Goal: Transaction & Acquisition: Purchase product/service

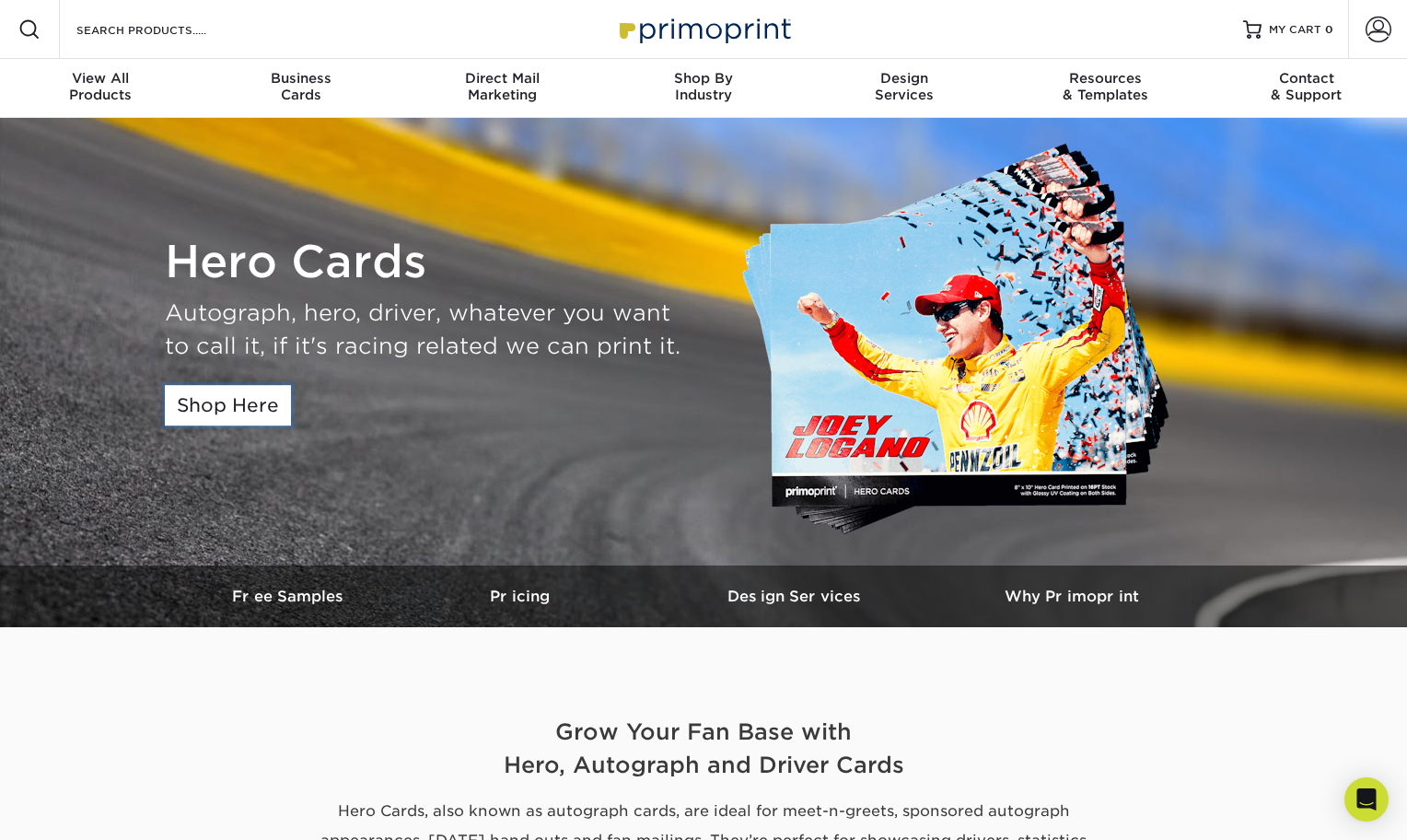
click at [218, 398] on link "Shop Here" at bounding box center [228, 406] width 126 height 41
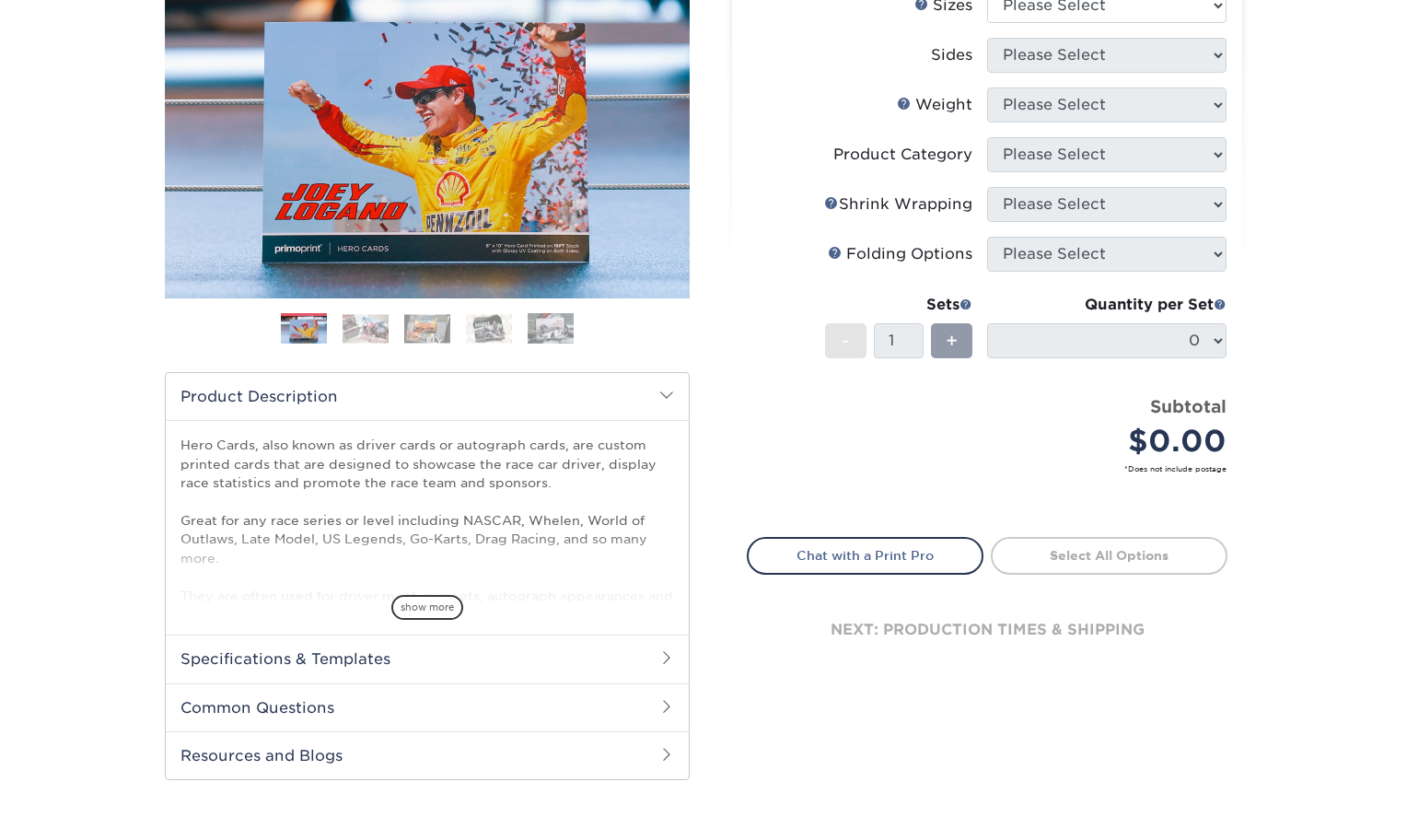
scroll to position [277, 0]
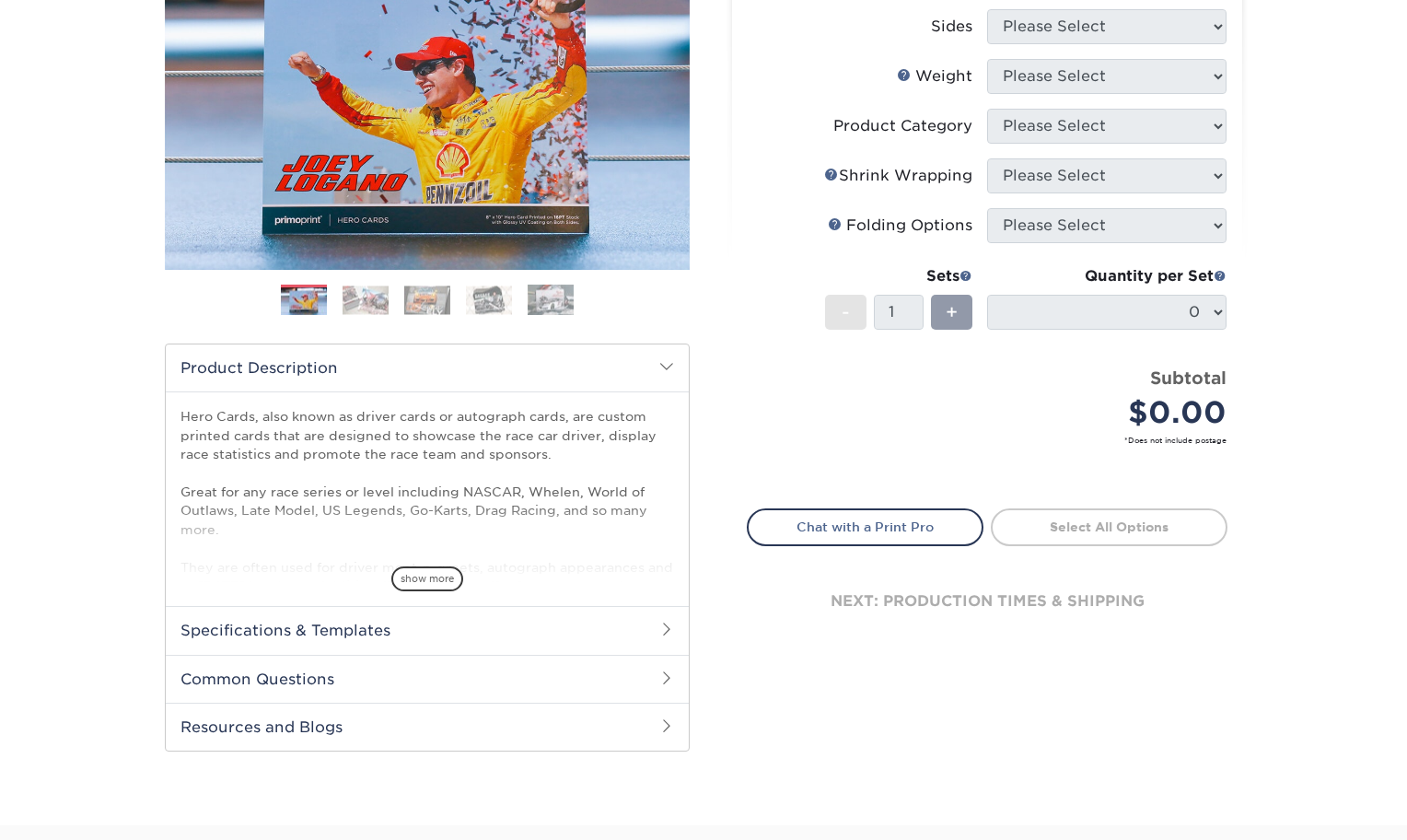
click at [484, 620] on h2 "Specifications & Templates" at bounding box center [428, 630] width 523 height 48
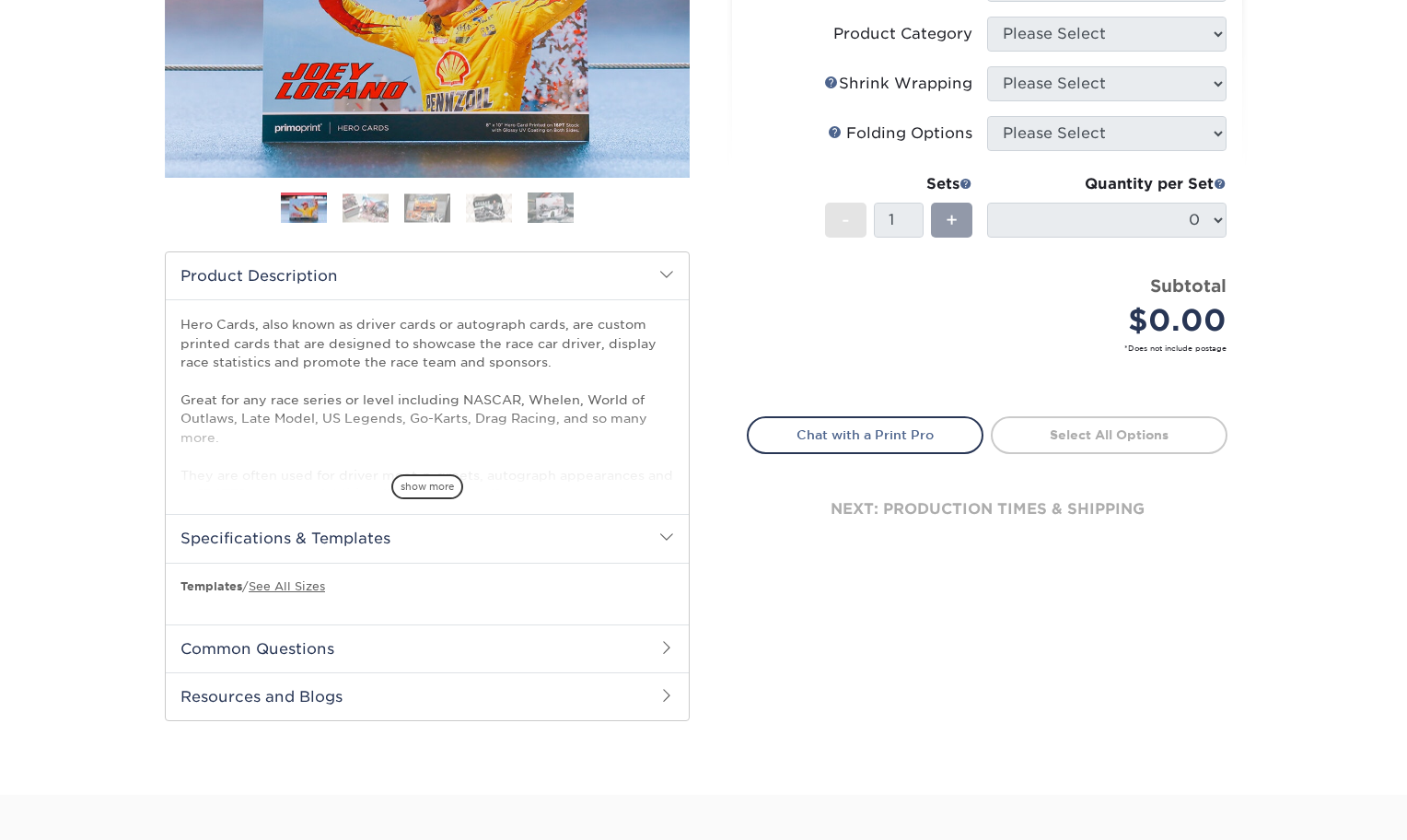
scroll to position [460, 0]
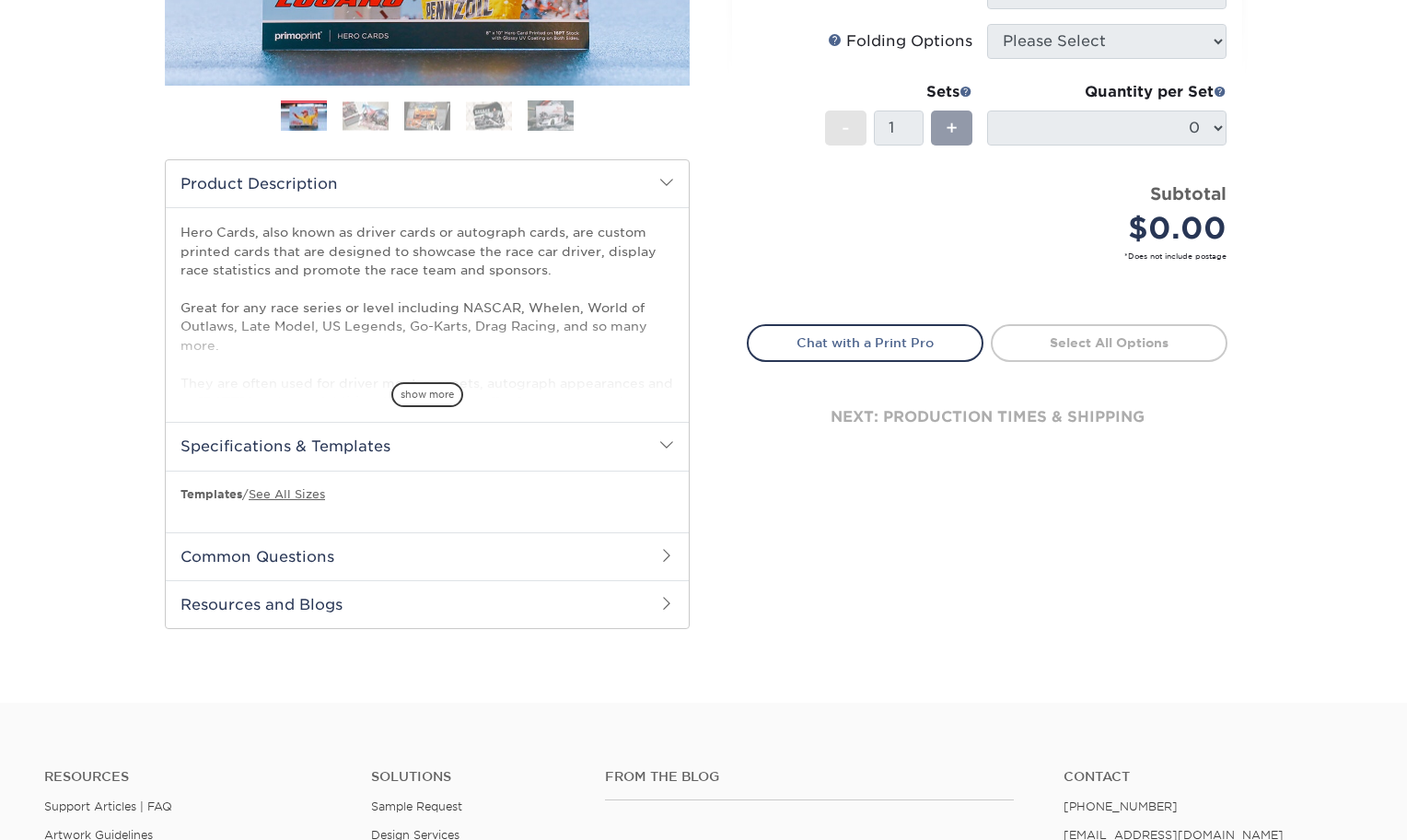
click at [458, 554] on h2 "Common Questions" at bounding box center [428, 556] width 523 height 48
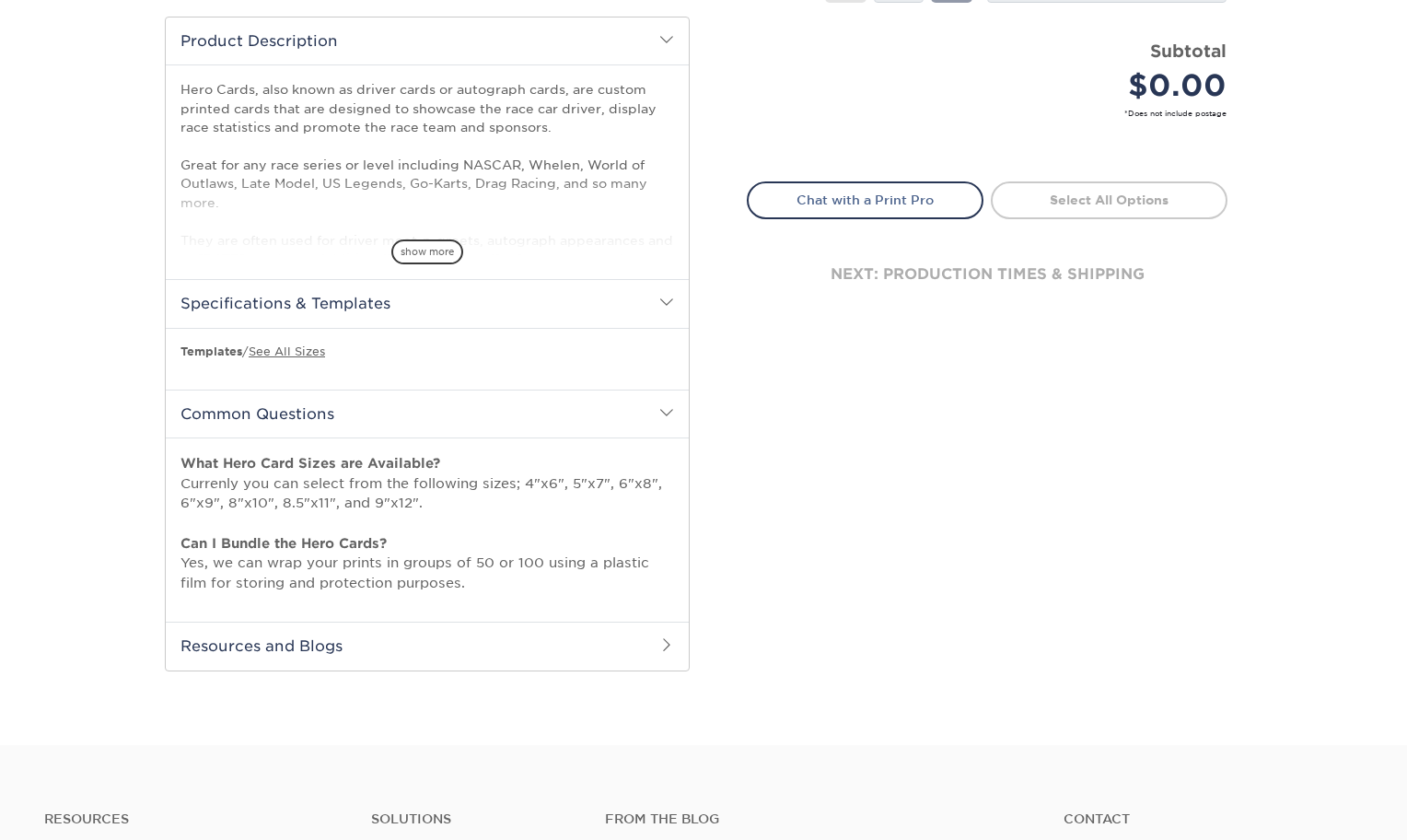
scroll to position [645, 0]
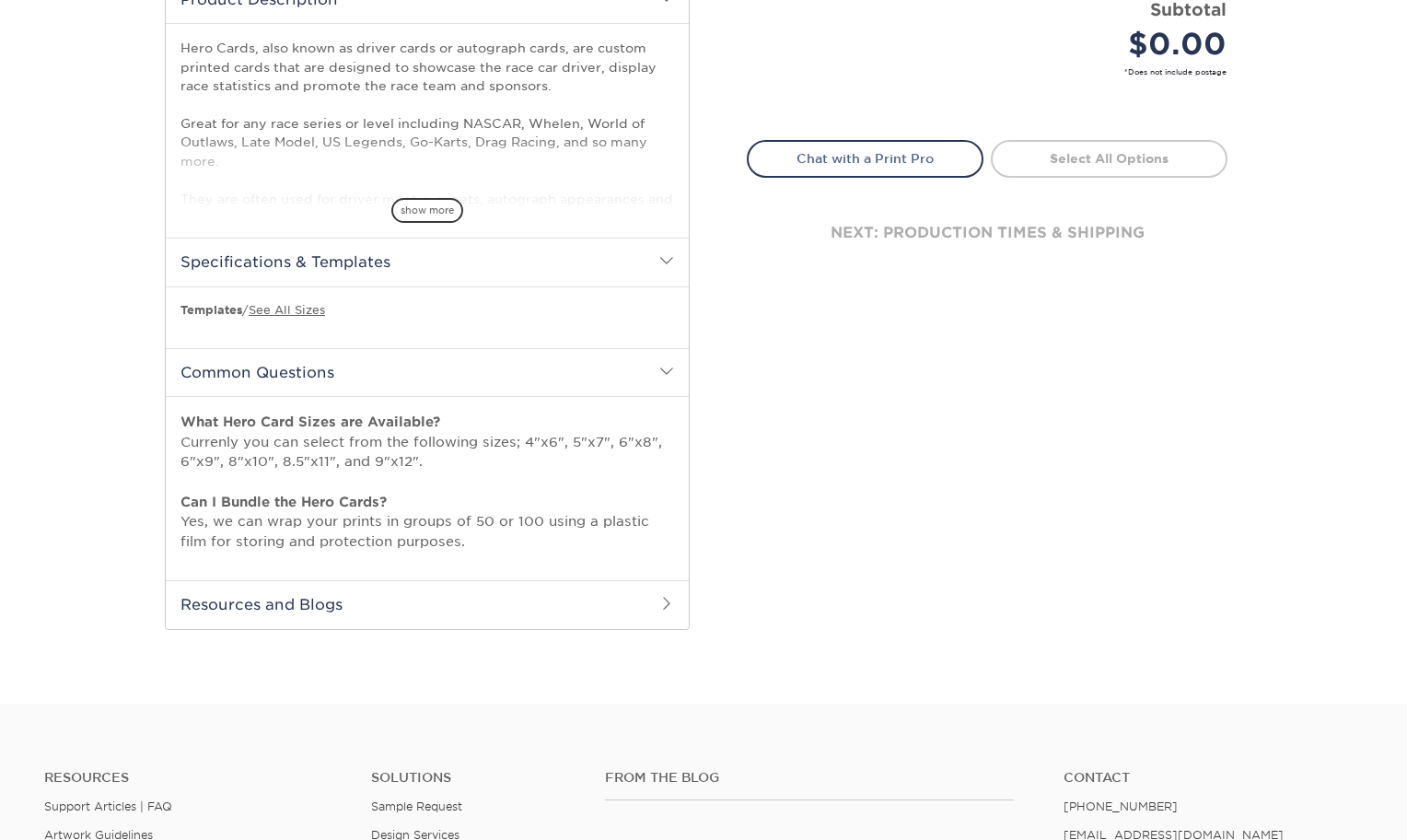
click at [420, 603] on h2 "Resources and Blogs" at bounding box center [428, 604] width 523 height 48
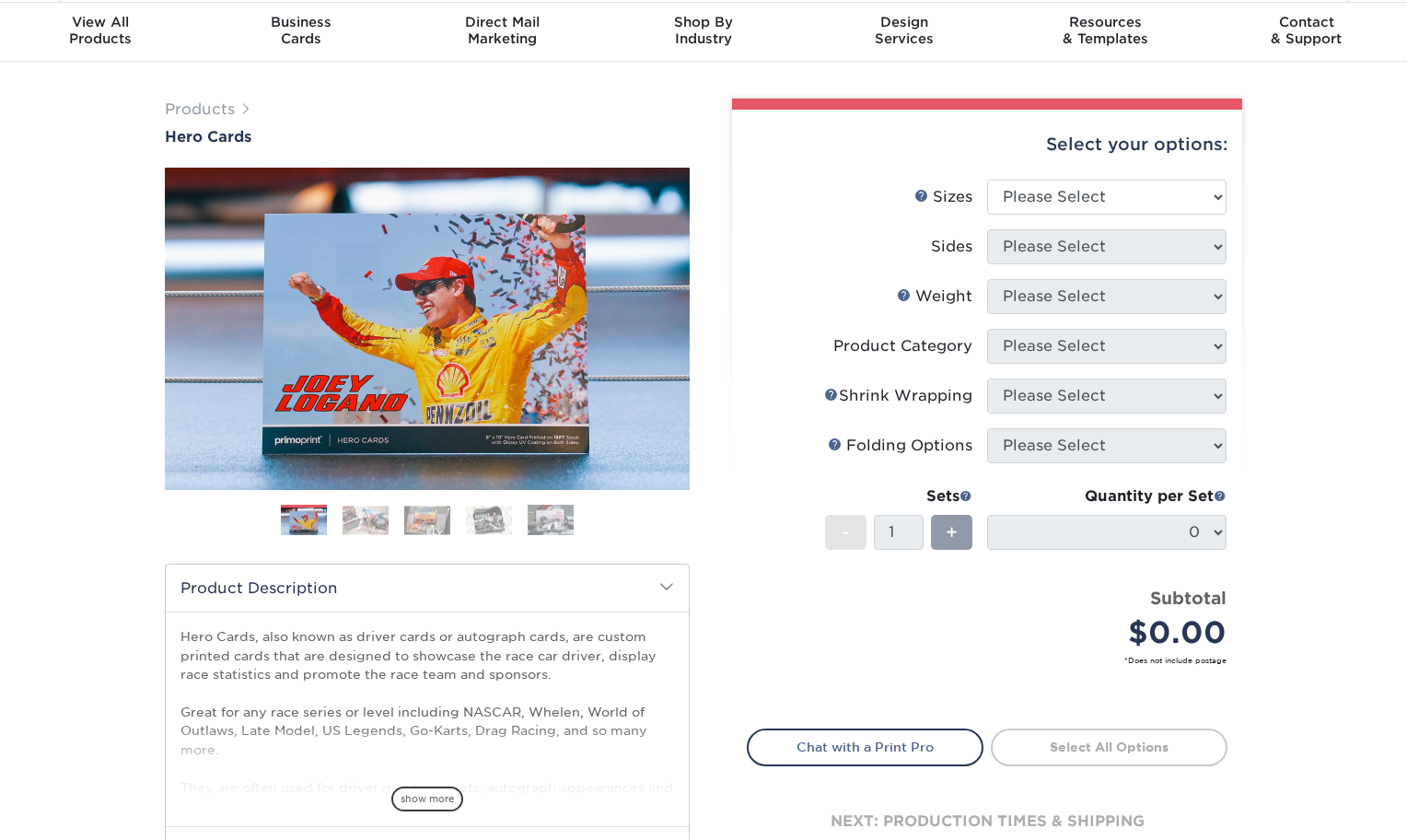
scroll to position [0, 0]
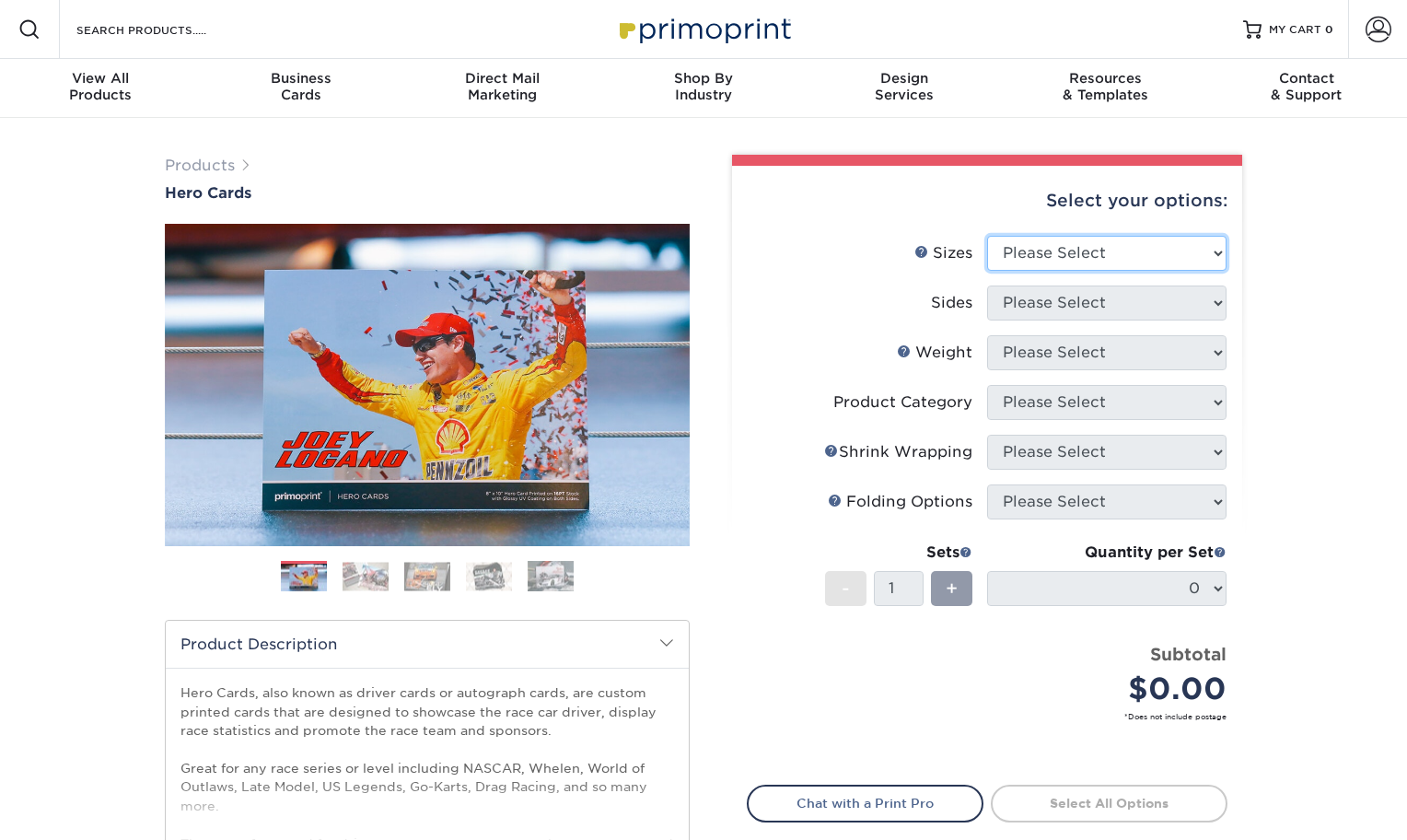
click at [1165, 257] on select "Please Select 1.5" x 7" 4" x 6" 5" x 7" 6" x 8" 6" x 8.5" 6" x 9" 7" x 8.5" 7.5…" at bounding box center [1107, 253] width 239 height 35
select select "4.00x6.00"
click at [987, 236] on select "Please Select 1.5" x 7" 4" x 6" 5" x 7" 6" x 8" 6" x 8.5" 6" x 9" 7" x 8.5" 7.5…" at bounding box center [1107, 253] width 239 height 35
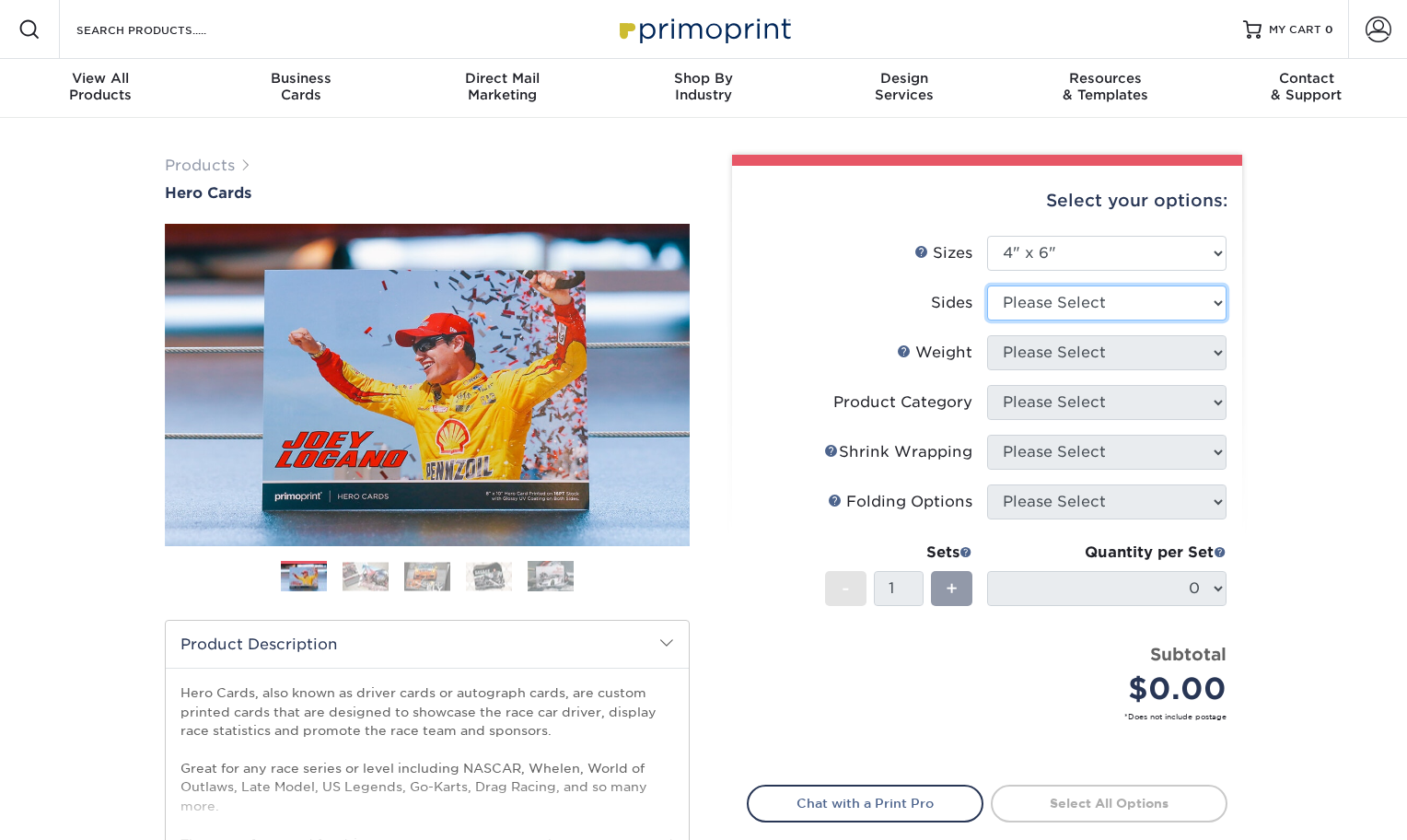
click at [1132, 306] on select "Please Select Print Both Sides Print Front Only" at bounding box center [1107, 304] width 239 height 35
select select "13abbda7-1d64-4f25-8bb2-c179b224825d"
click at [987, 286] on select "Please Select Print Both Sides Print Front Only" at bounding box center [1107, 304] width 239 height 35
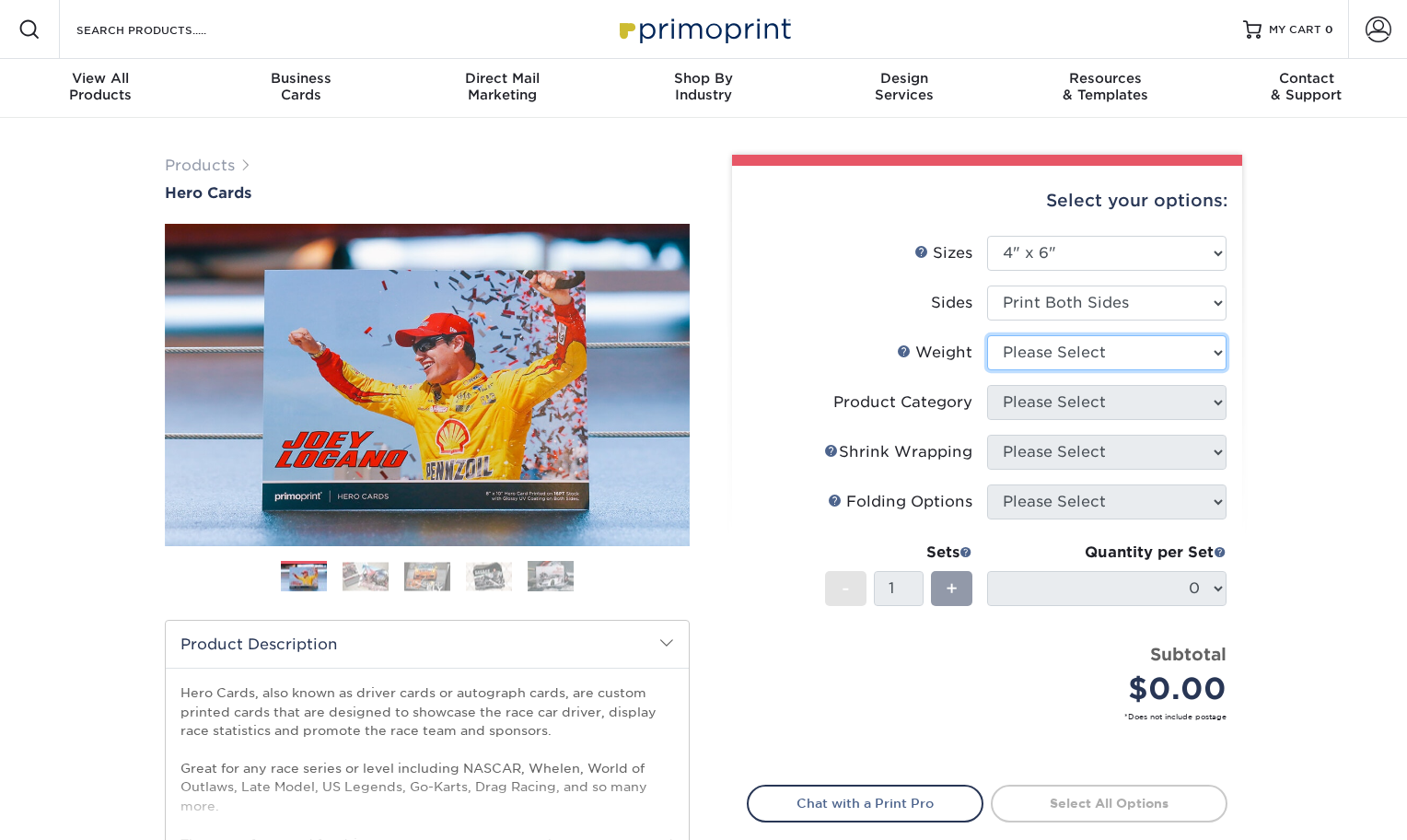
click at [1126, 356] on select "Please Select 14PT 100LB 16PT" at bounding box center [1107, 353] width 239 height 35
select select "14PT"
click at [987, 335] on select "Please Select 14PT 100LB 16PT" at bounding box center [1107, 353] width 239 height 35
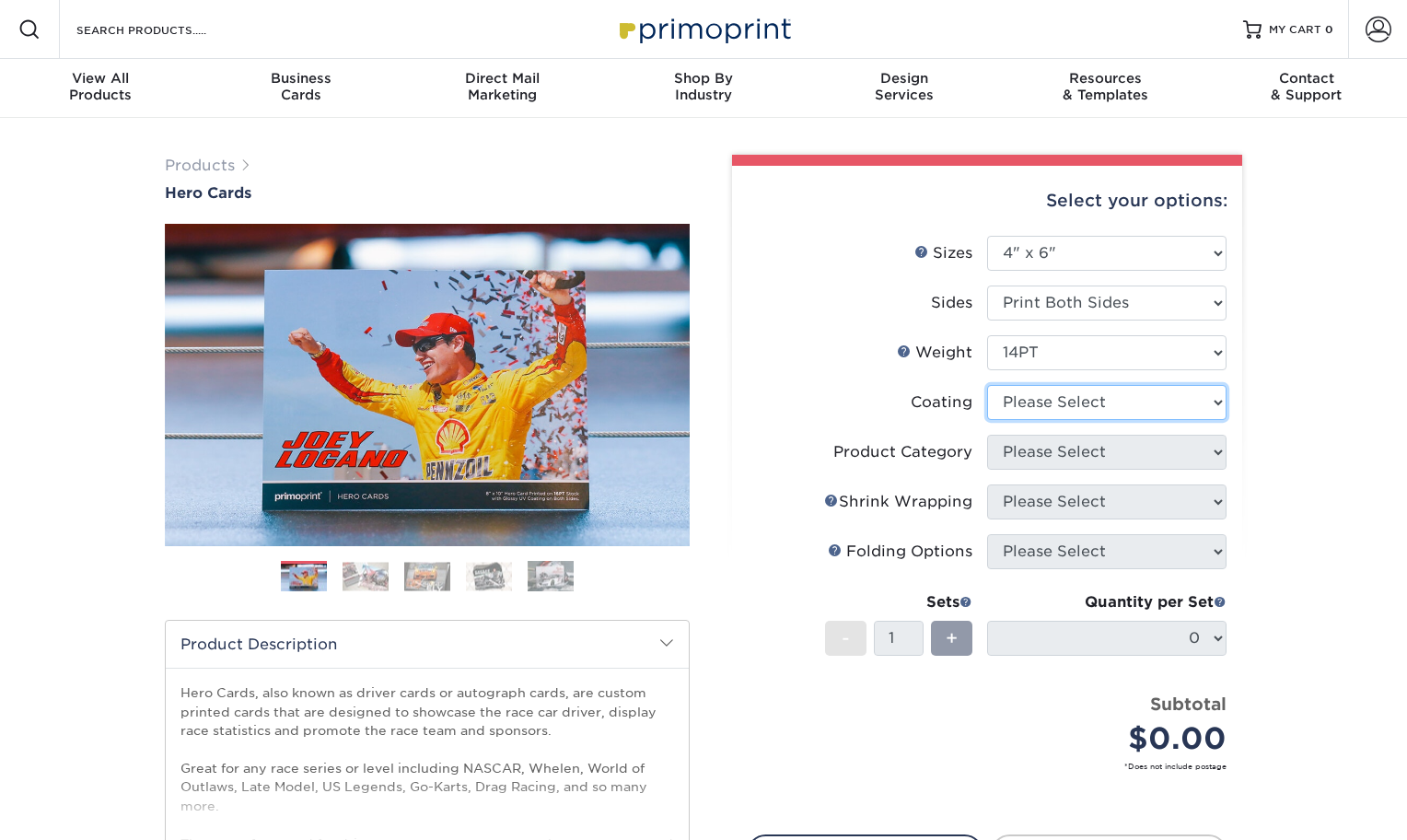
click at [1089, 401] on select at bounding box center [1107, 403] width 239 height 35
select select "121bb7b5-3b4d-429f-bd8d-bbf80e953313"
click at [987, 385] on select at bounding box center [1107, 403] width 239 height 35
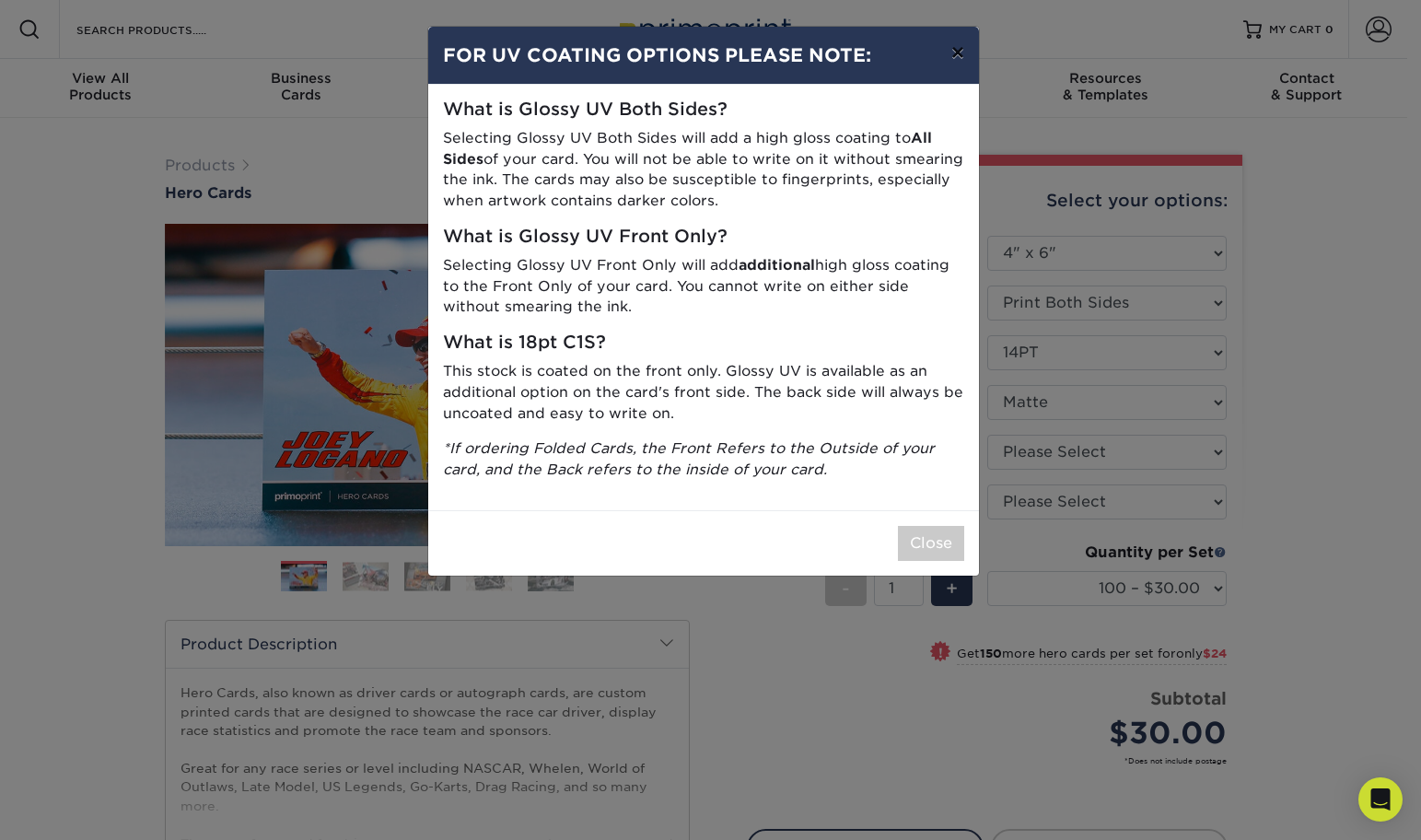
click at [959, 49] on button "×" at bounding box center [958, 53] width 43 height 52
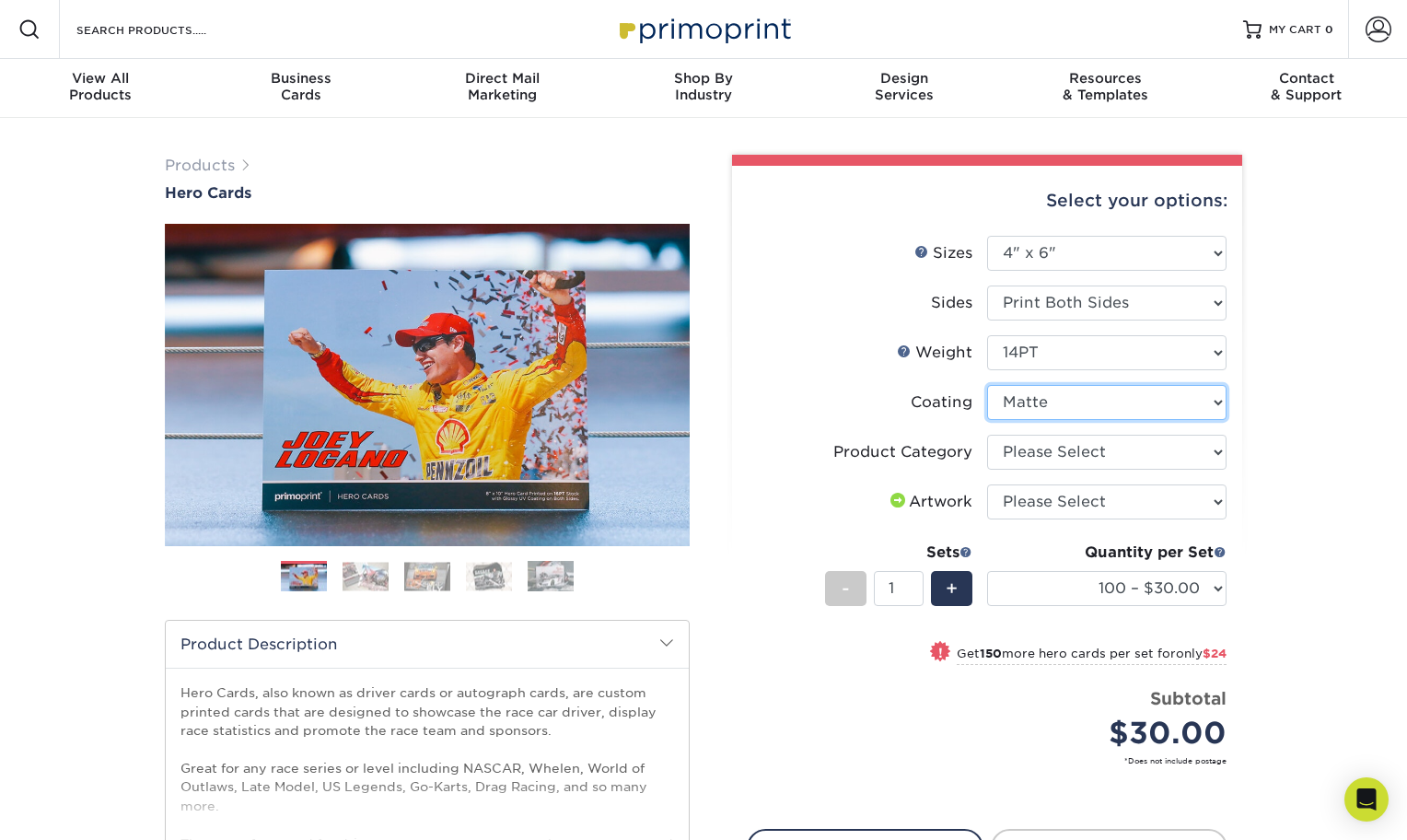
click at [1209, 402] on select at bounding box center [1107, 403] width 239 height 35
click at [987, 385] on select at bounding box center [1107, 403] width 239 height 35
click at [1201, 444] on select "Please Select Postcards" at bounding box center [1107, 452] width 239 height 35
select select "9b7272e0-d6c8-4c3c-8e97-d3a1bcdab858"
click at [987, 434] on select "Please Select Postcards" at bounding box center [1107, 452] width 239 height 35
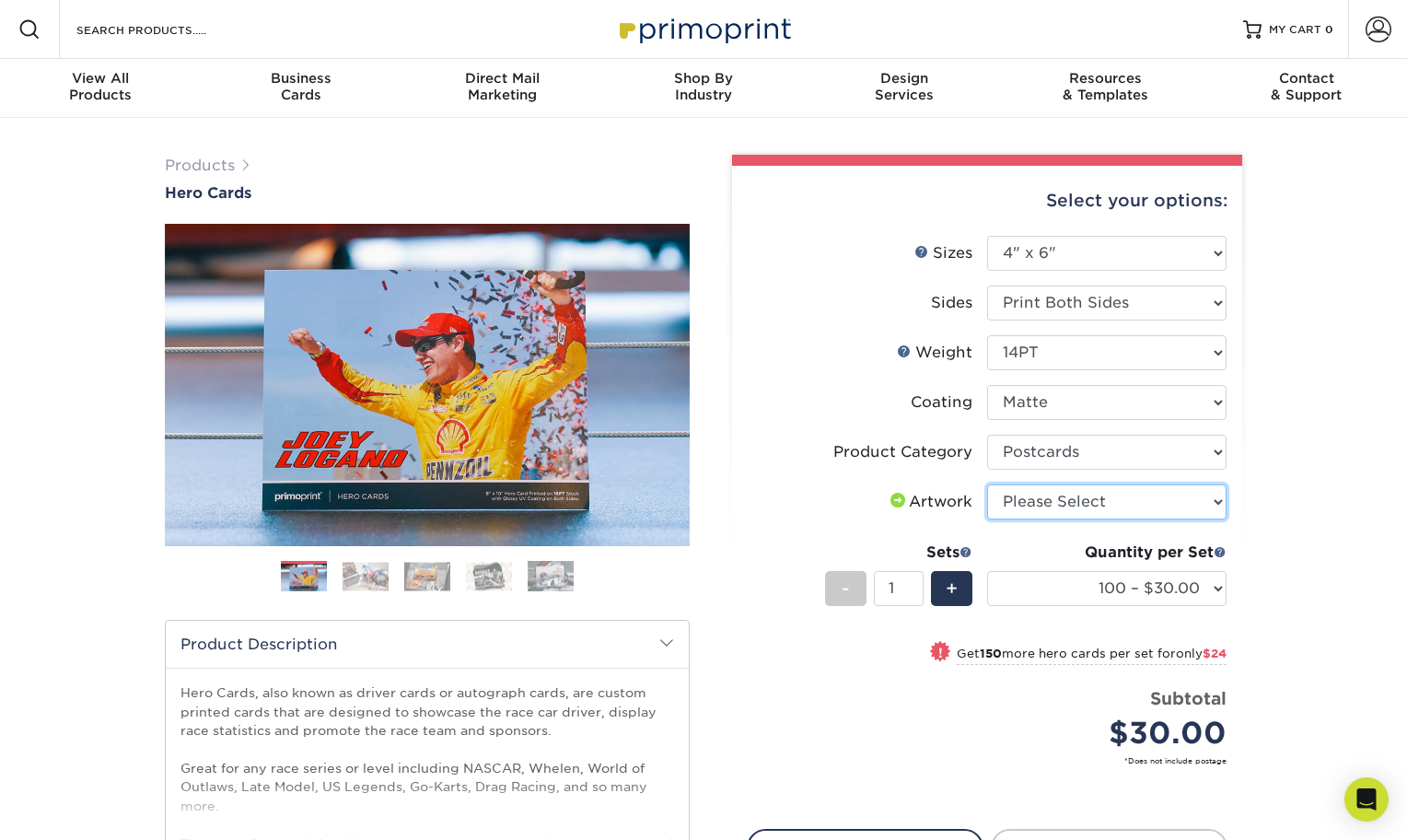
click at [1211, 499] on select "Please Select I will upload files I need a design - $150" at bounding box center [1107, 502] width 239 height 35
select select "upload"
click at [987, 485] on select "Please Select I will upload files I need a design - $150" at bounding box center [1107, 502] width 239 height 35
